Goal: Find specific fact: Find specific fact

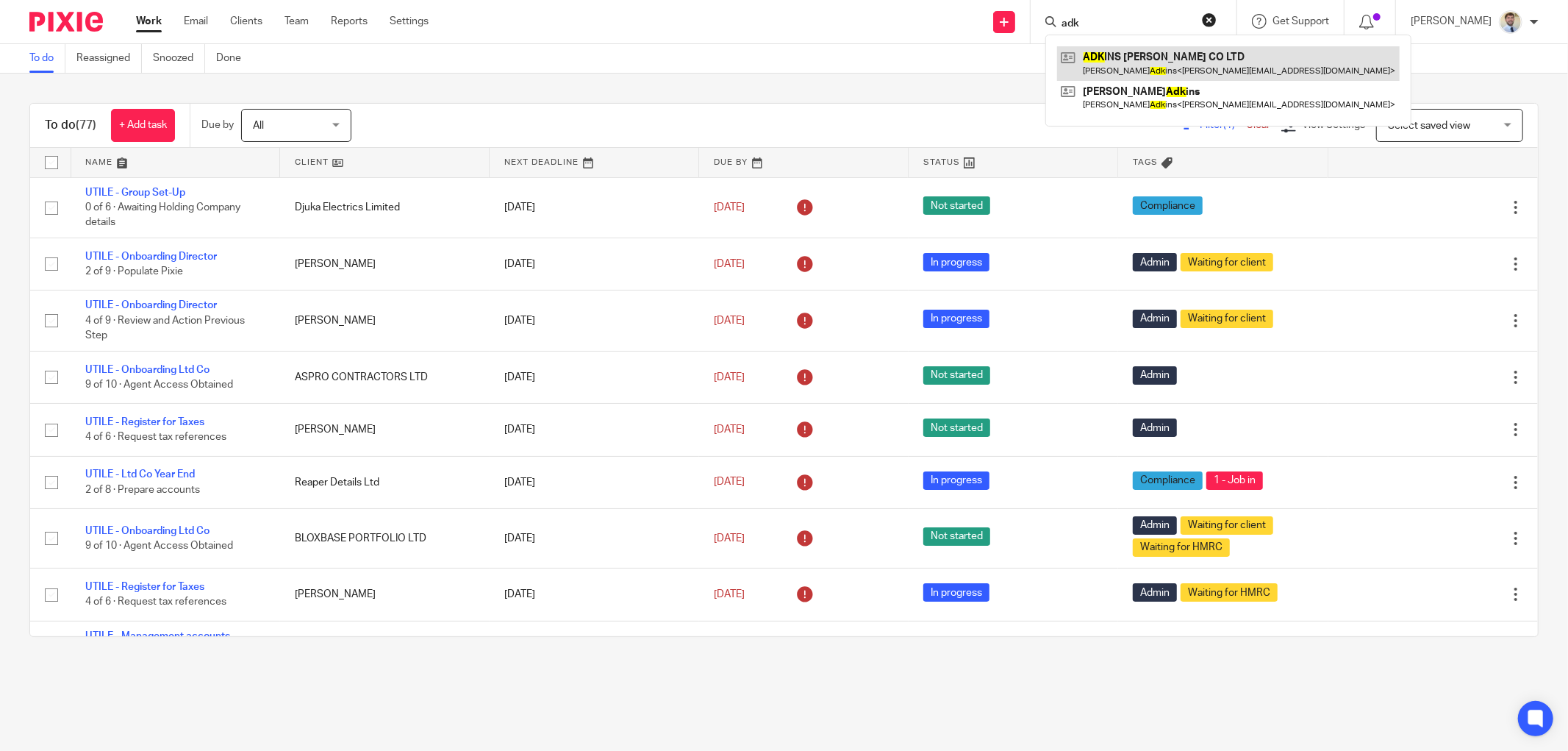
type input "adk"
click at [1112, 54] on link at bounding box center [1228, 63] width 343 height 34
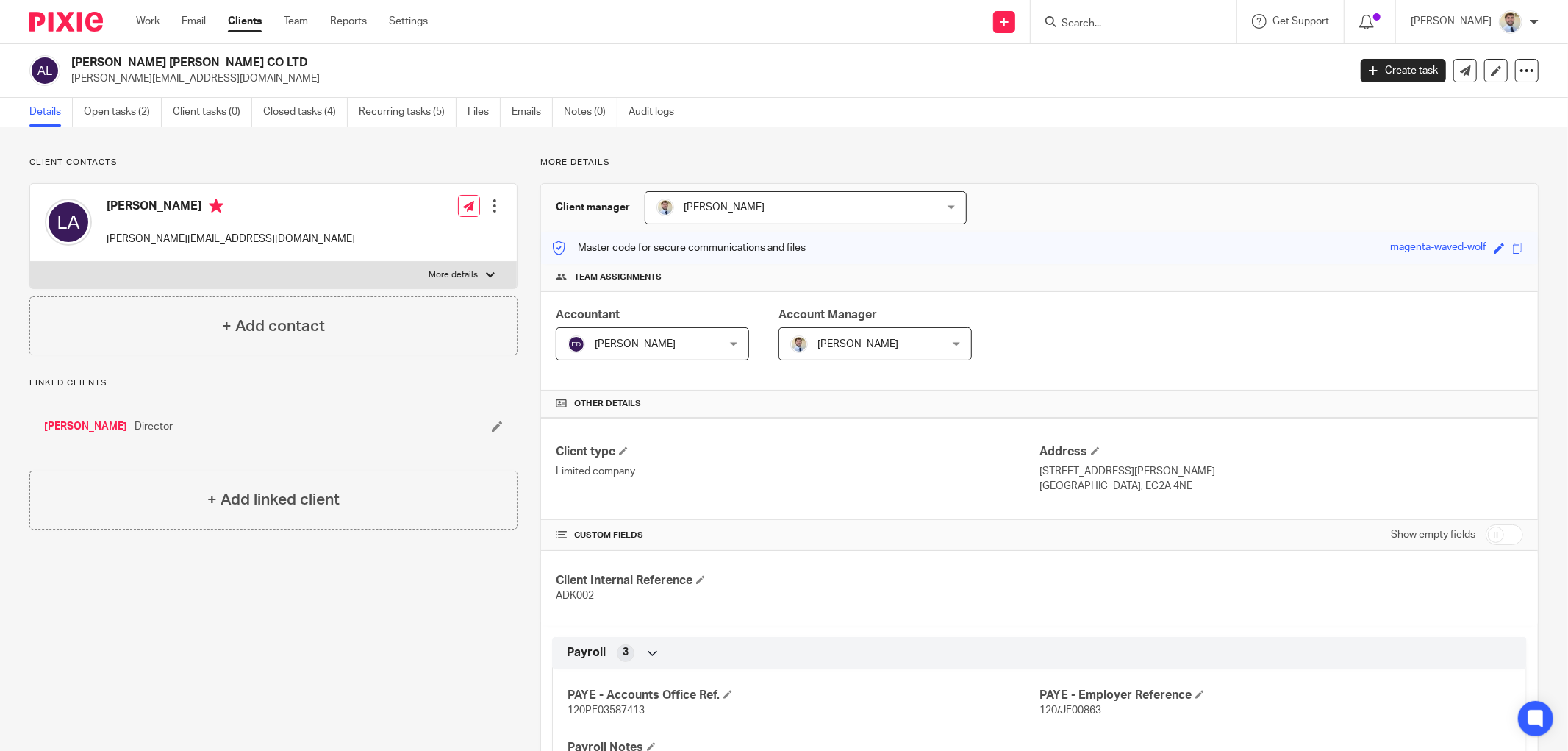
click at [584, 597] on span "ADK002" at bounding box center [575, 595] width 39 height 10
copy span "ADK002"
drag, startPoint x: 228, startPoint y: 62, endPoint x: 72, endPoint y: 63, distance: 156.0
click at [72, 63] on h2 "[PERSON_NAME] [PERSON_NAME] CO LTD" at bounding box center [578, 63] width 1014 height 16
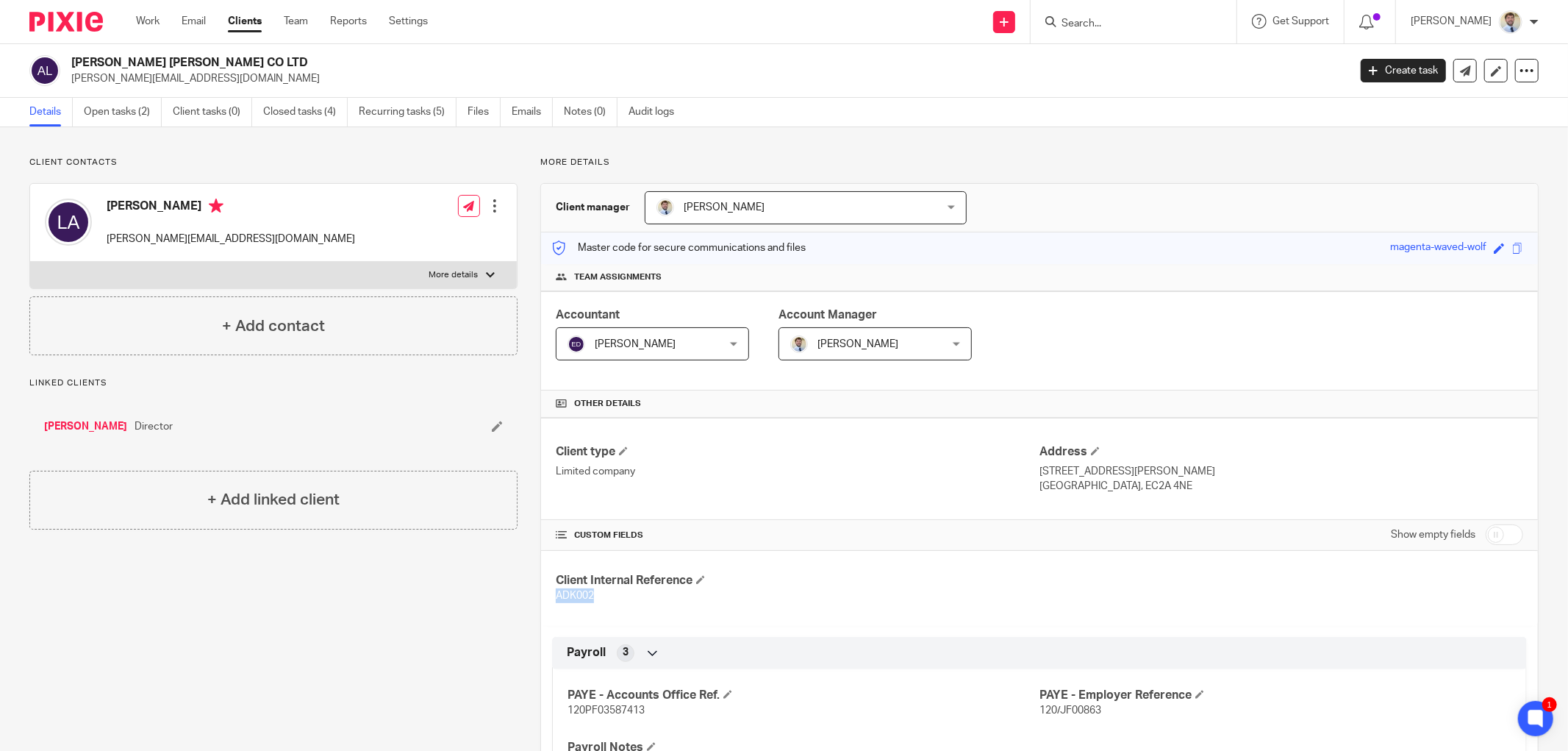
copy h2 "[PERSON_NAME] [PERSON_NAME] CO LTD"
